Goal: Task Accomplishment & Management: Manage account settings

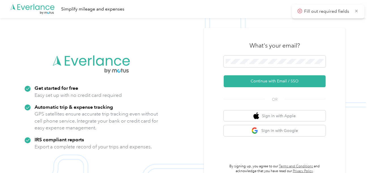
click at [251, 84] on button "Continue with Email / SSO" at bounding box center [275, 81] width 102 height 12
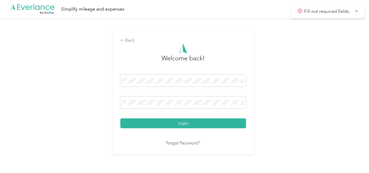
drag, startPoint x: 200, startPoint y: 123, endPoint x: 251, endPoint y: 114, distance: 52.1
click at [201, 123] on button "Login" at bounding box center [183, 123] width 126 height 10
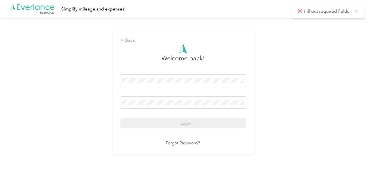
click at [315, 106] on div "Back Welcome back! Login Forgot Password?" at bounding box center [183, 94] width 366 height 152
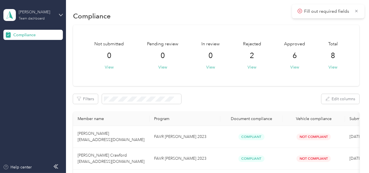
click at [38, 15] on div "[PERSON_NAME]" at bounding box center [36, 12] width 35 height 6
click at [22, 58] on div "Log out" at bounding box center [19, 58] width 22 height 6
